Goal: Task Accomplishment & Management: Manage account settings

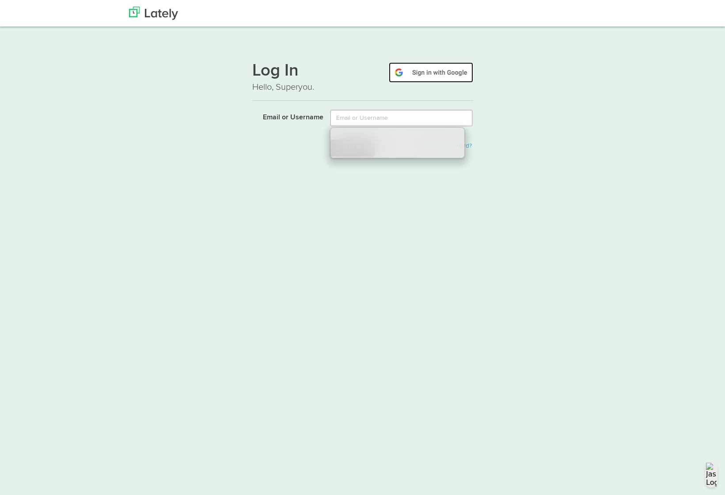
click at [423, 74] on img at bounding box center [431, 72] width 84 height 20
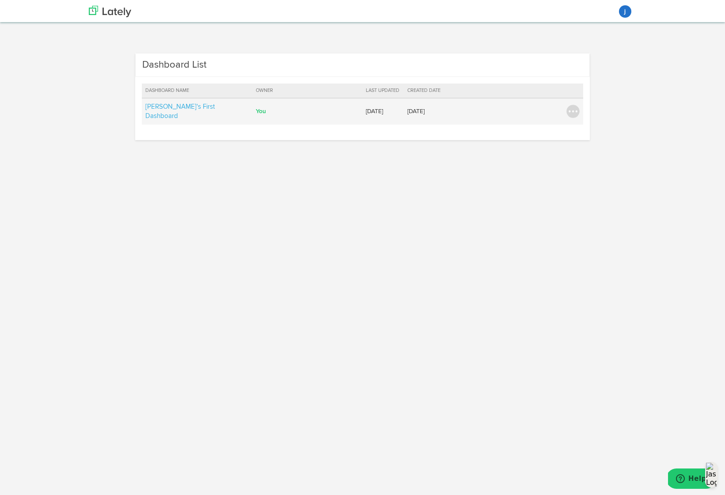
click at [206, 113] on td "[PERSON_NAME]'s First Dashboard" at bounding box center [197, 111] width 111 height 27
click at [193, 106] on link "[PERSON_NAME]'s First Dashboard" at bounding box center [179, 111] width 69 height 16
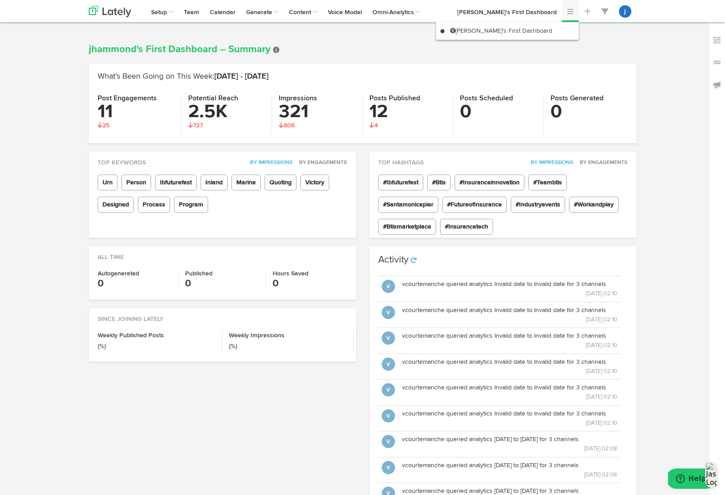
click at [569, 11] on span at bounding box center [571, 11] width 6 height 7
click at [575, 10] on link at bounding box center [570, 11] width 17 height 22
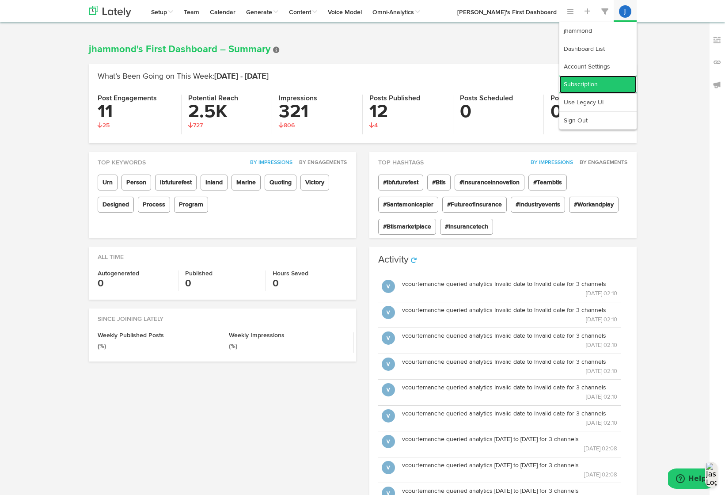
click at [592, 84] on link "Subscription" at bounding box center [598, 85] width 77 height 18
